Goal: Task Accomplishment & Management: Use online tool/utility

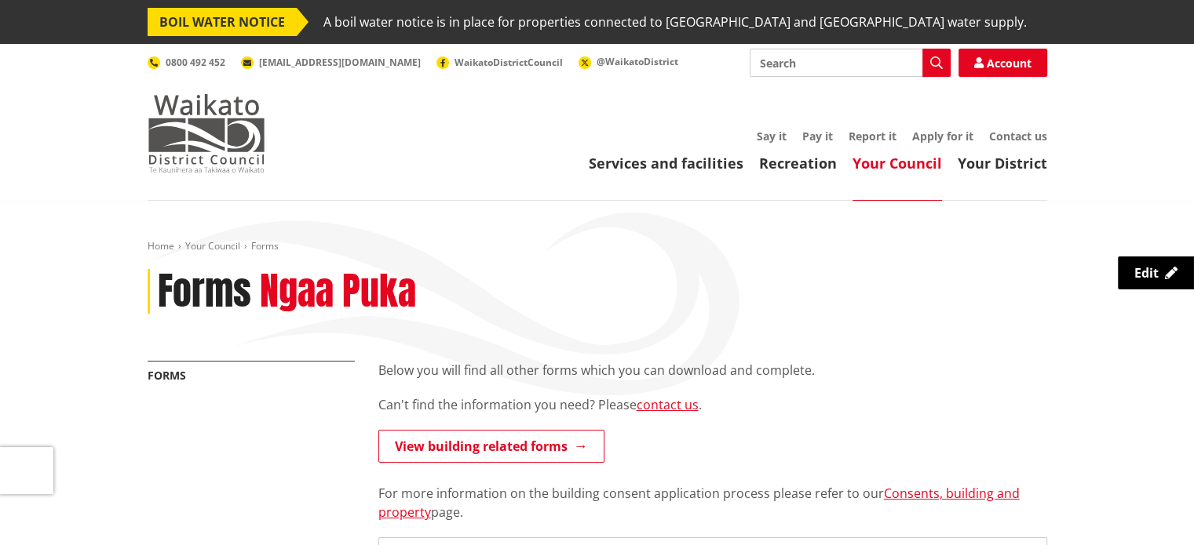
click at [217, 151] on img at bounding box center [207, 133] width 118 height 78
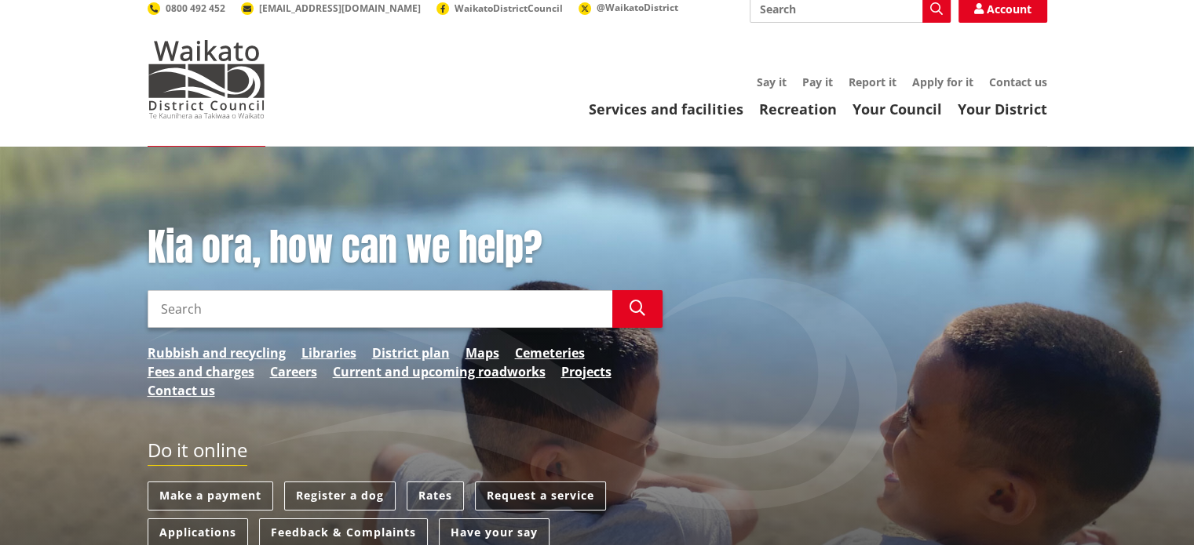
scroll to position [157, 0]
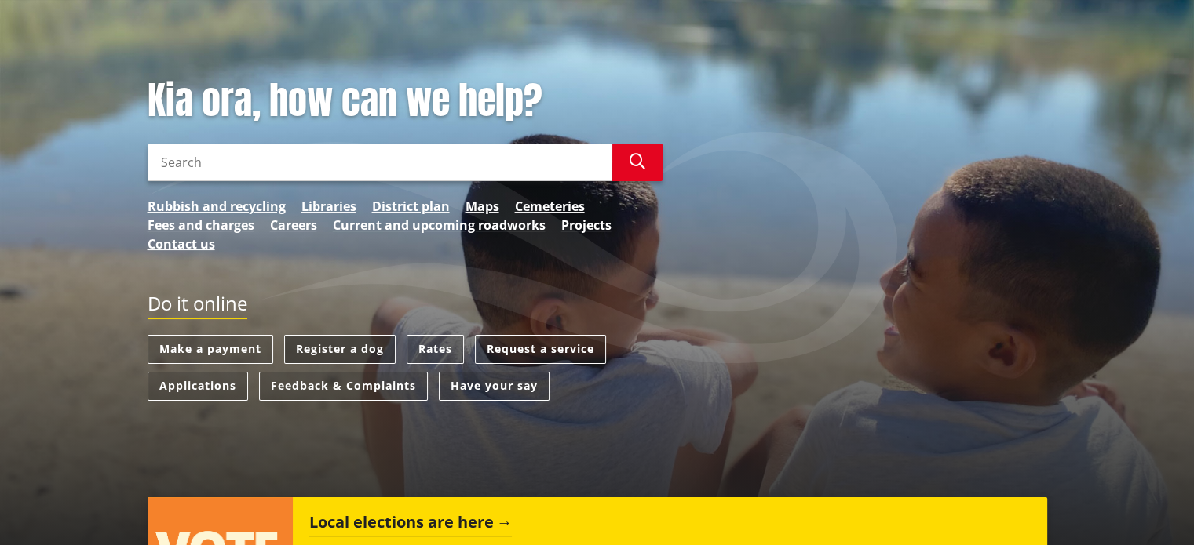
click at [348, 351] on link "Register a dog" at bounding box center [339, 349] width 111 height 29
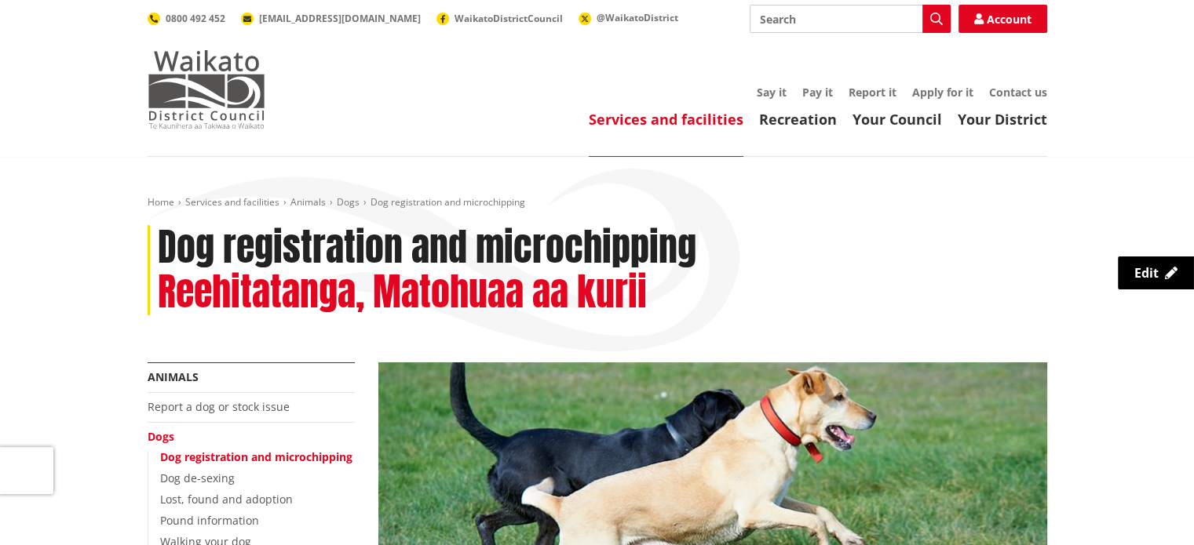
click at [200, 81] on img at bounding box center [207, 89] width 118 height 78
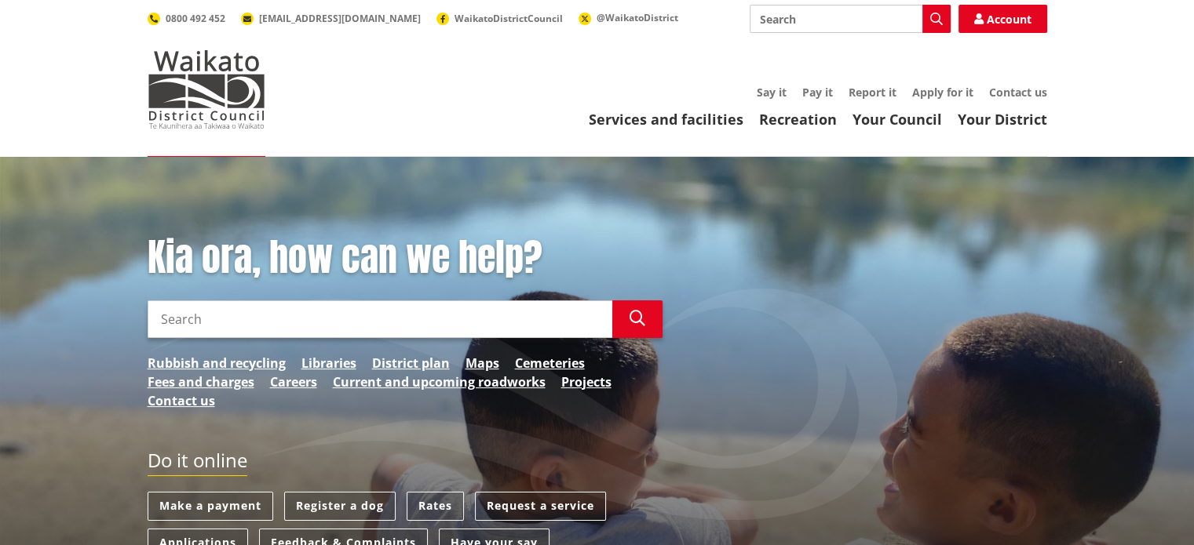
click at [126, 72] on header "Toggle search Toggle navigation Services and facilities Recreation Your Council…" at bounding box center [597, 78] width 1194 height 157
click at [209, 81] on img at bounding box center [207, 89] width 118 height 78
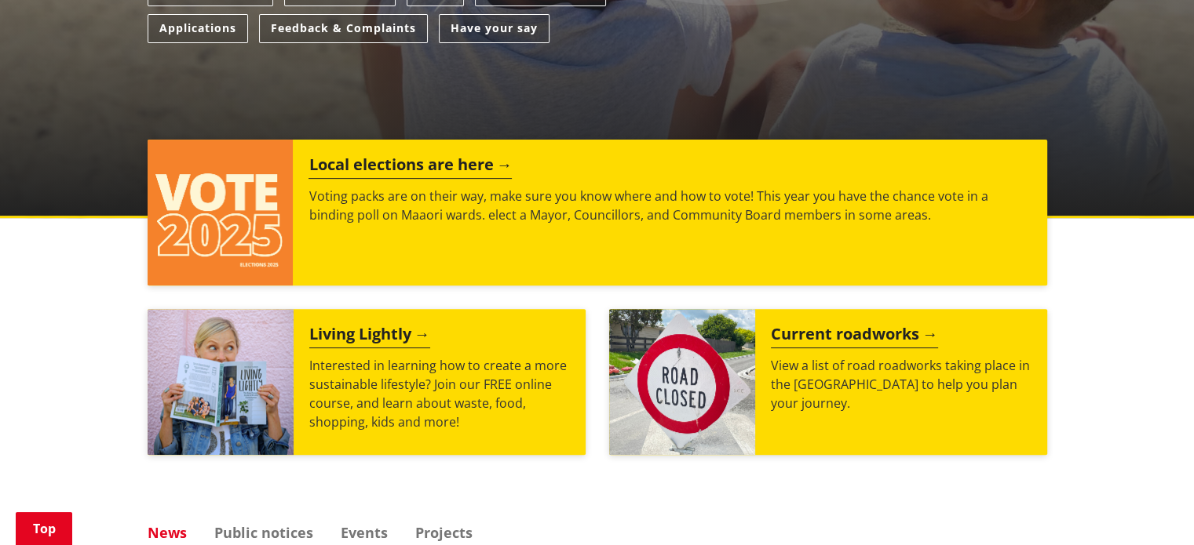
scroll to position [314, 0]
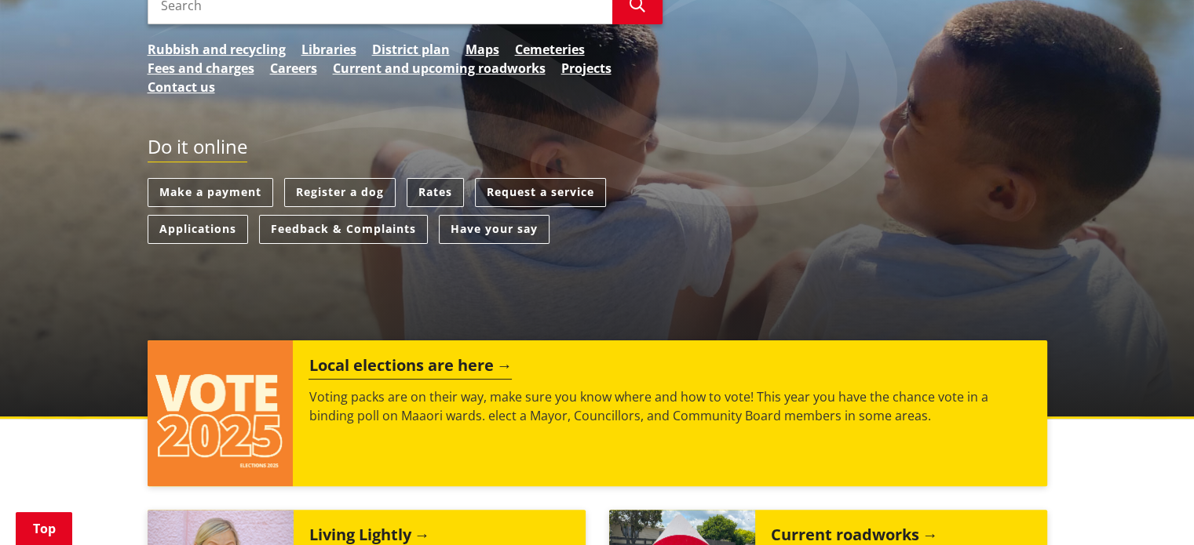
click at [432, 190] on link "Rates" at bounding box center [435, 192] width 57 height 29
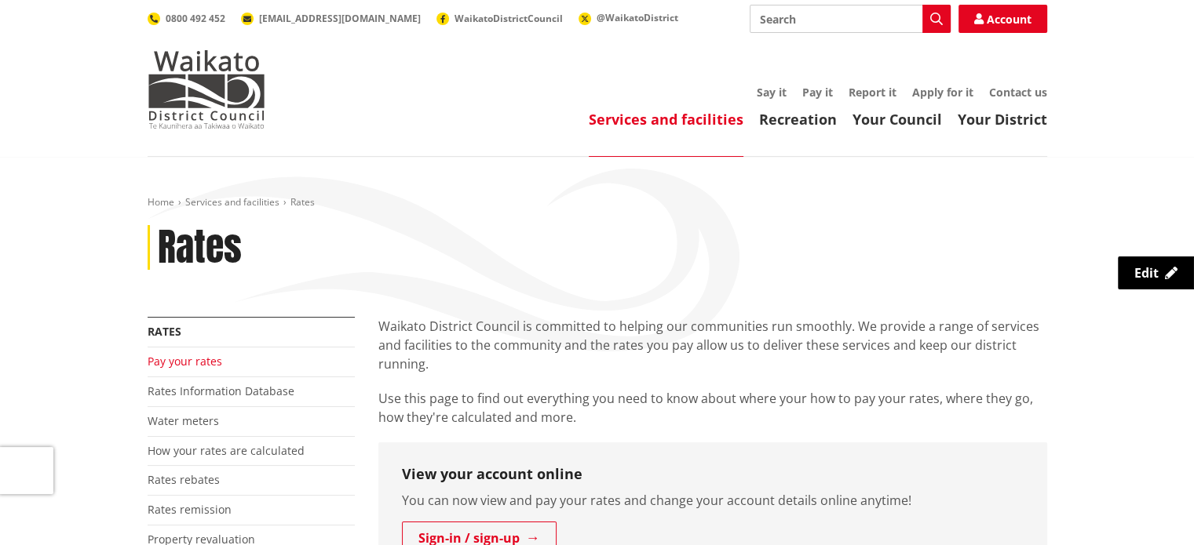
click at [191, 359] on link "Pay your rates" at bounding box center [185, 361] width 75 height 15
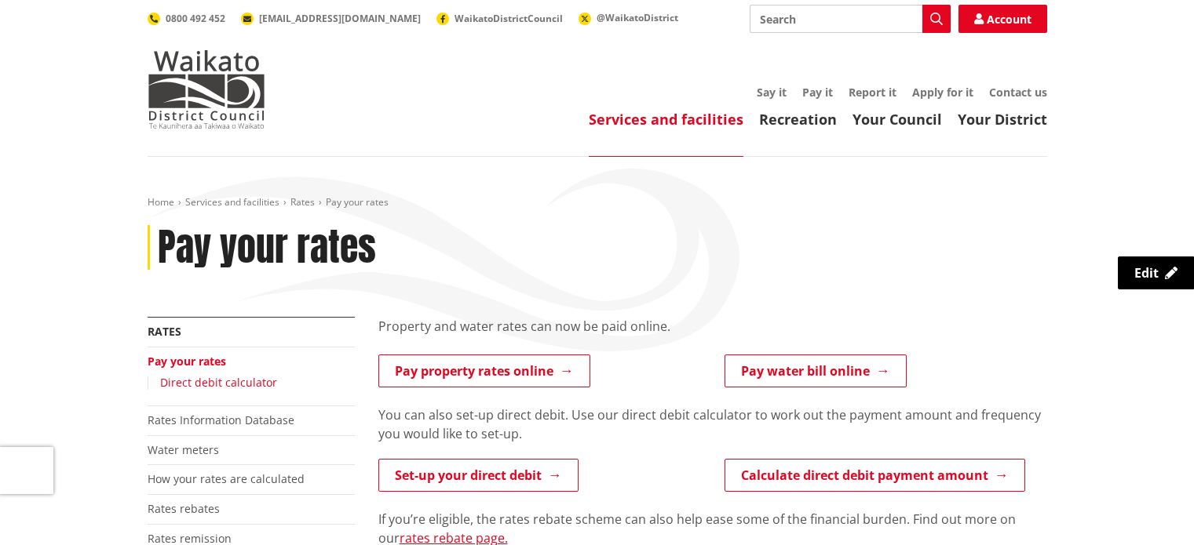
click at [212, 386] on link "Direct debit calculator" at bounding box center [218, 382] width 117 height 15
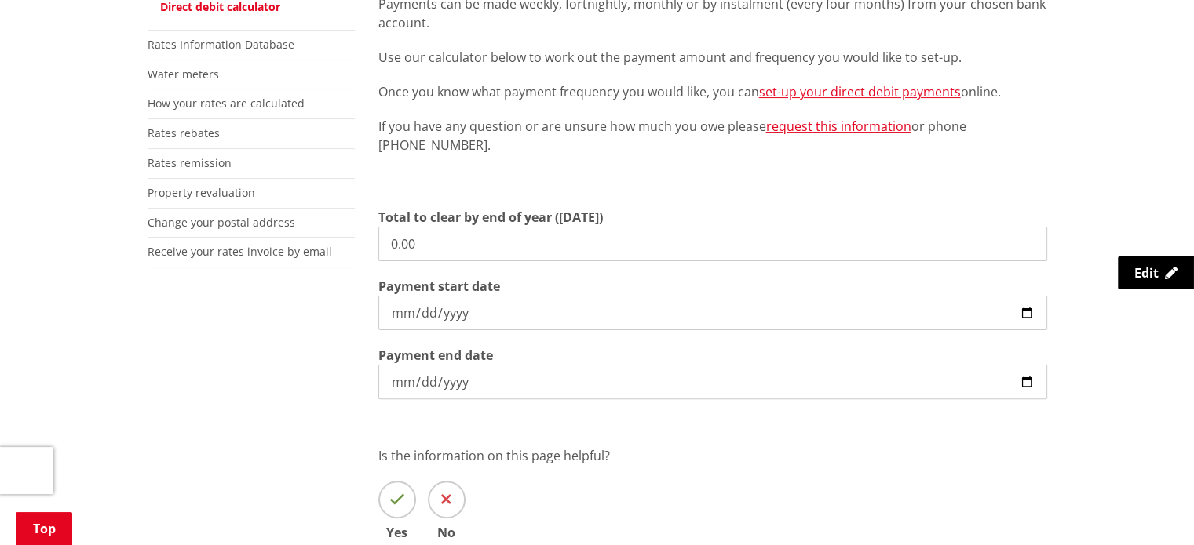
scroll to position [314, 0]
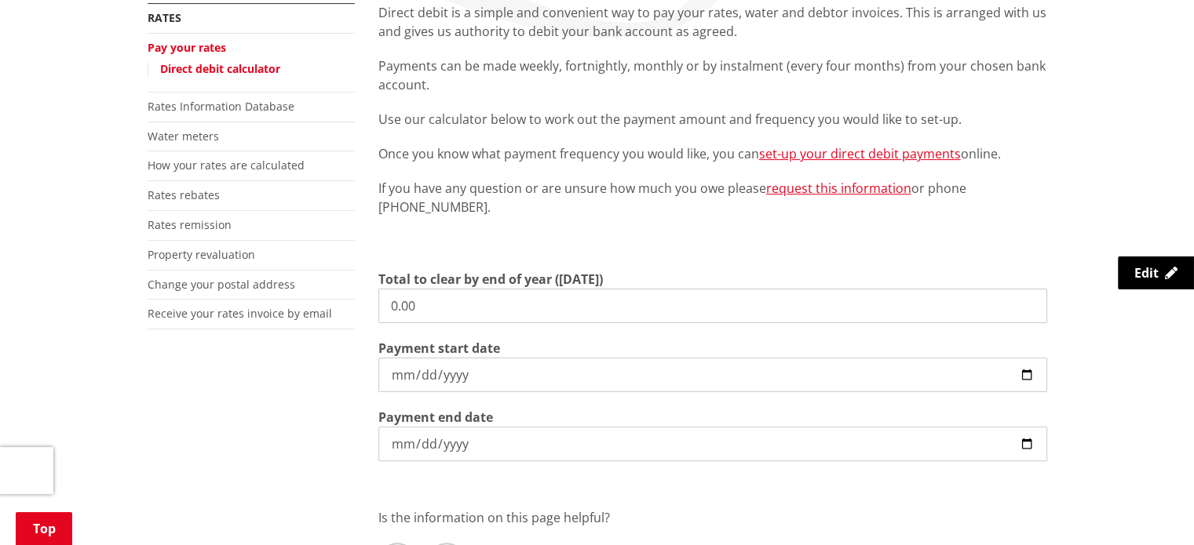
drag, startPoint x: 418, startPoint y: 304, endPoint x: 349, endPoint y: 300, distance: 69.2
click at [349, 300] on div "More from this section Rates Pay your rates Direct debit calculator Rates Infor…" at bounding box center [597, 325] width 923 height 645
type input "3,755.10"
click at [423, 373] on input "2025-10-07" at bounding box center [712, 375] width 669 height 35
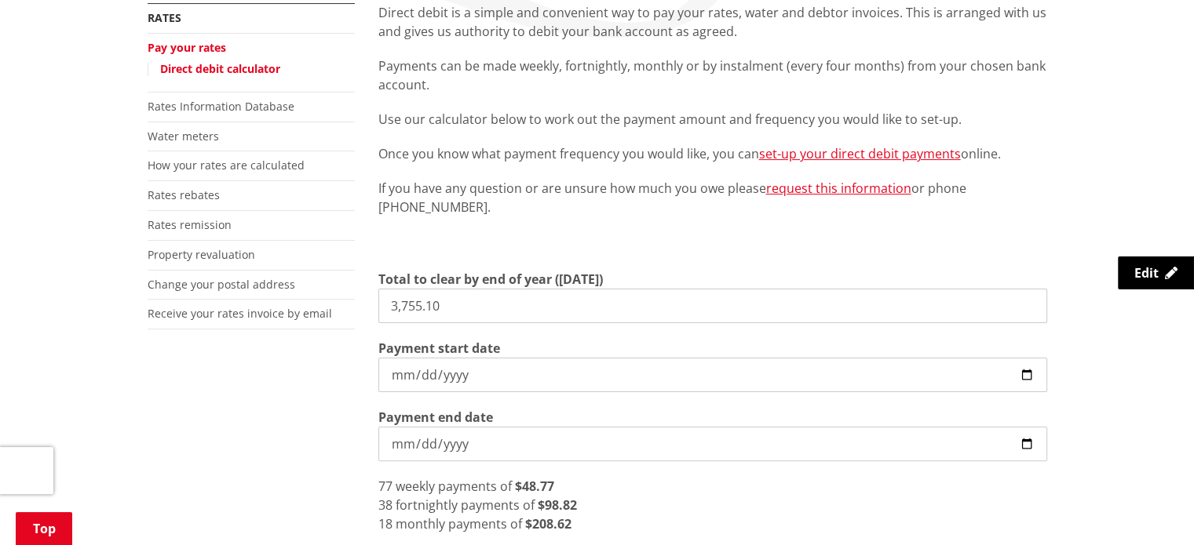
type input "2025-12-07"
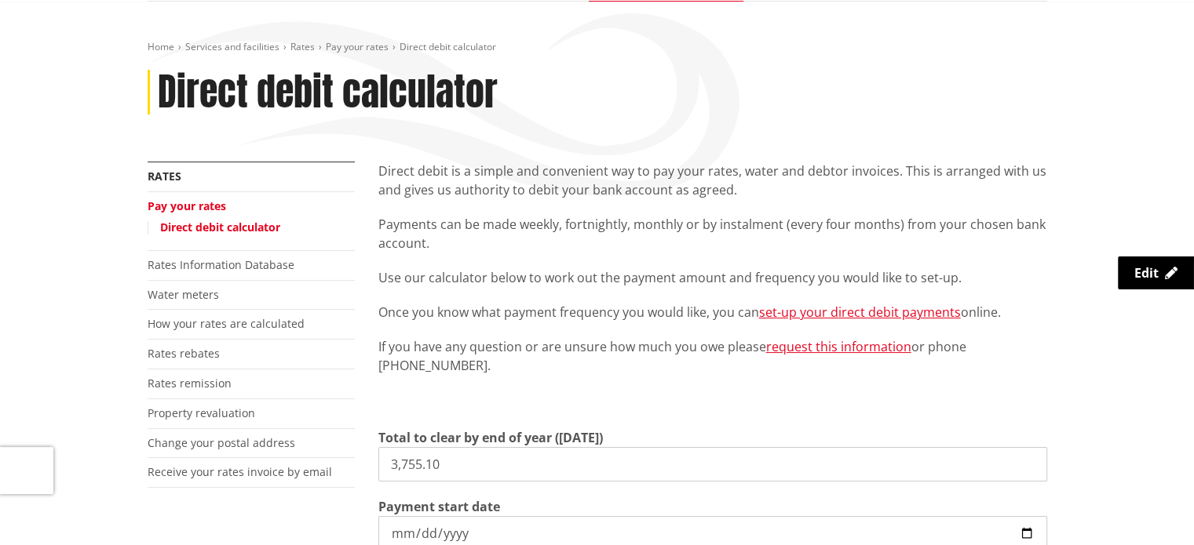
scroll to position [0, 0]
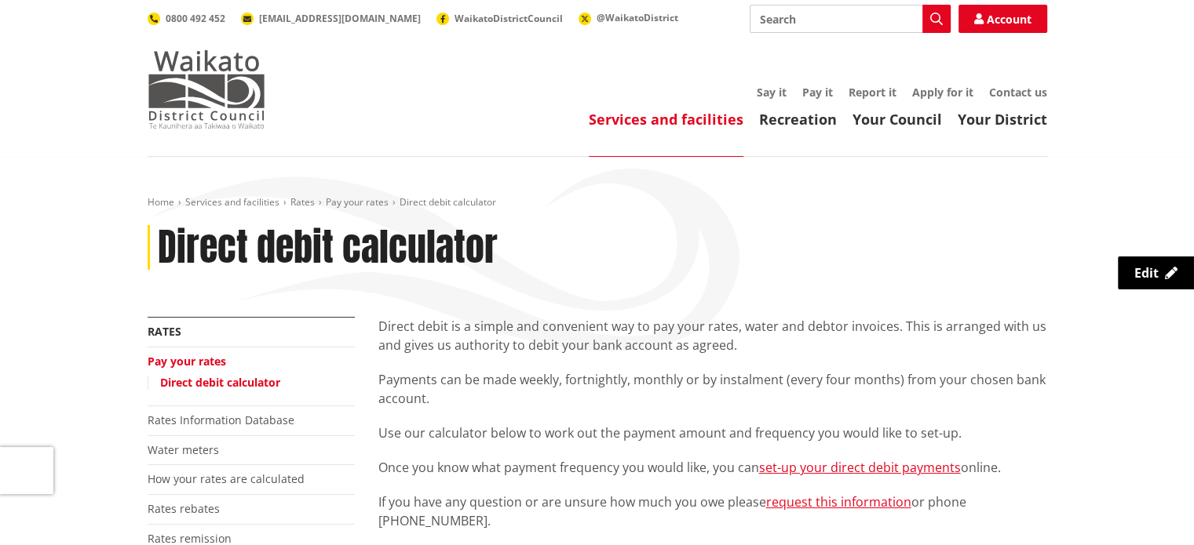
click at [216, 105] on img at bounding box center [207, 89] width 118 height 78
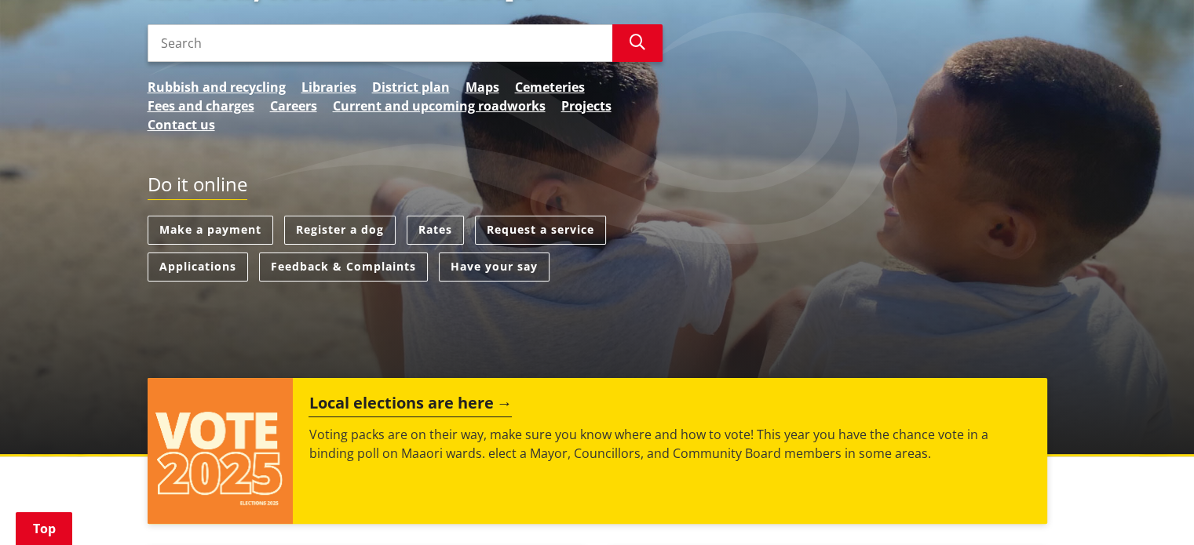
scroll to position [314, 0]
